Goal: Navigation & Orientation: Find specific page/section

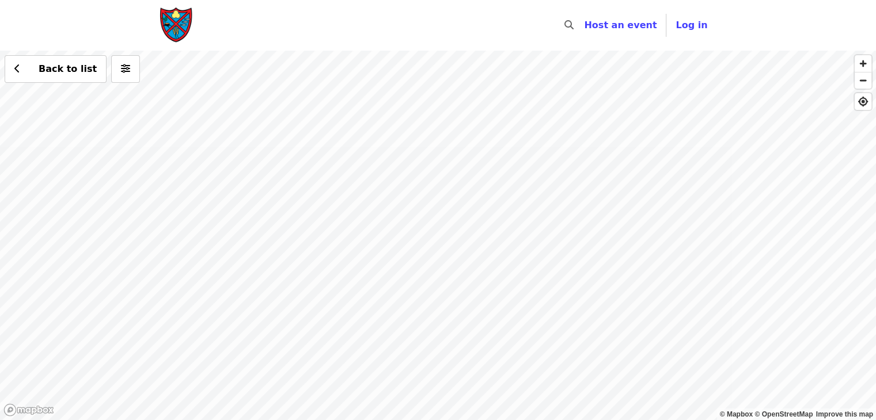
drag, startPoint x: 472, startPoint y: 157, endPoint x: 509, endPoint y: 281, distance: 129.2
click at [509, 281] on div "Back to list" at bounding box center [438, 236] width 876 height 370
drag, startPoint x: 267, startPoint y: 333, endPoint x: 884, endPoint y: -42, distance: 722.1
click at [875, 0] on html "Skip to content ​ Host an event Host Log in © Mapbox © OpenStreetMap Improve th…" at bounding box center [438, 210] width 876 height 420
drag, startPoint x: 245, startPoint y: 183, endPoint x: 417, endPoint y: 219, distance: 176.1
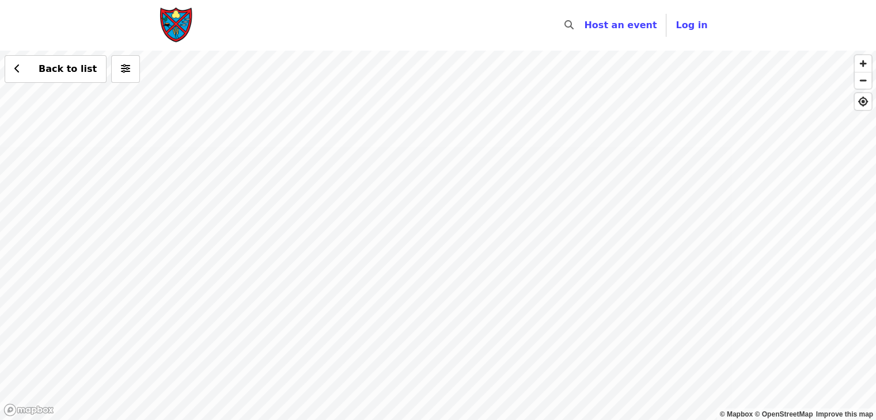
click at [417, 219] on div "Back to list" at bounding box center [438, 236] width 876 height 370
click at [48, 63] on span "Back to list" at bounding box center [68, 68] width 58 height 11
